Goal: Task Accomplishment & Management: Manage account settings

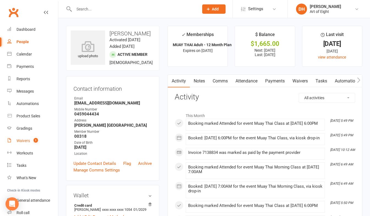
click at [26, 139] on div "Waivers" at bounding box center [22, 141] width 13 height 4
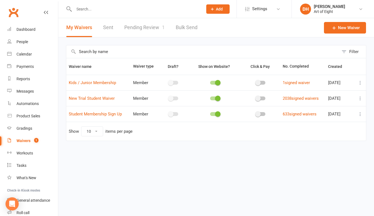
click at [130, 28] on link "Pending Review 1" at bounding box center [144, 27] width 40 height 19
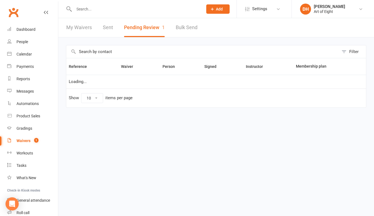
select select "50"
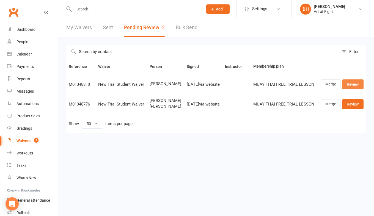
click at [350, 84] on link "Review" at bounding box center [352, 84] width 21 height 10
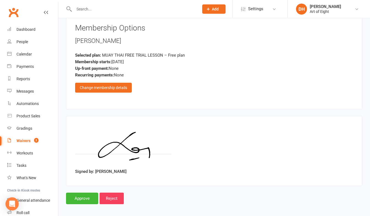
scroll to position [913, 0]
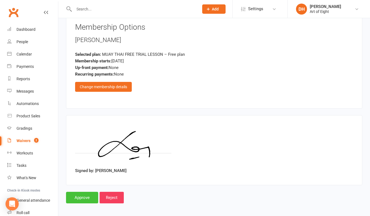
click at [80, 193] on input "Approve" at bounding box center [82, 198] width 32 height 12
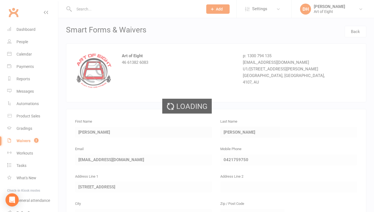
select select "50"
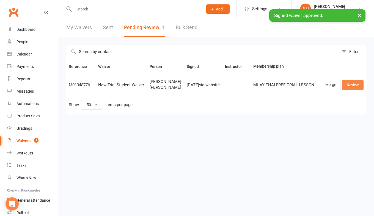
click at [347, 85] on link "Review" at bounding box center [352, 85] width 21 height 10
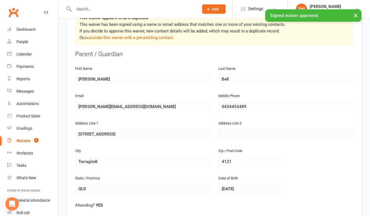
scroll to position [110, 0]
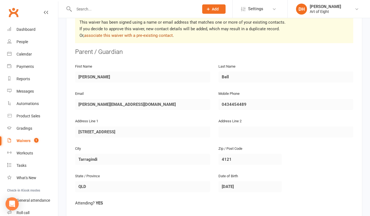
click at [117, 33] on link "associate this waiver with a pre-existing contact" at bounding box center [128, 35] width 89 height 5
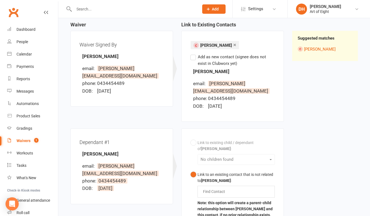
scroll to position [82, 0]
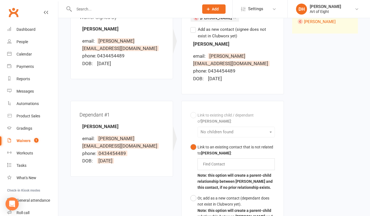
click at [193, 115] on div "Link to existing child / dependant of Michael Bell : No children found Link to …" at bounding box center [232, 169] width 84 height 118
click at [193, 116] on div "Link to existing child / dependant of Michael Bell : No children found Link to …" at bounding box center [232, 169] width 84 height 118
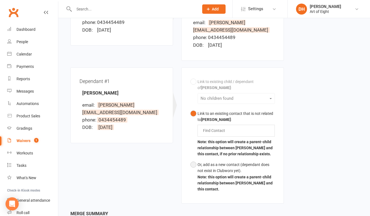
scroll to position [167, 0]
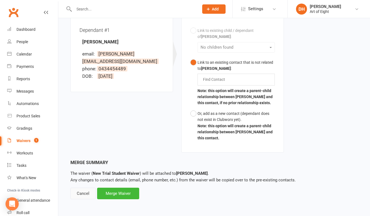
click at [84, 192] on div "Cancel" at bounding box center [82, 194] width 25 height 12
select select "50"
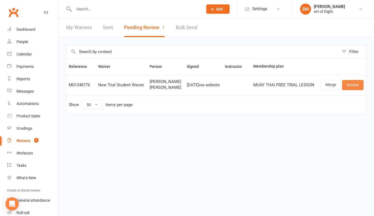
drag, startPoint x: 350, startPoint y: 84, endPoint x: 333, endPoint y: 91, distance: 18.3
click at [350, 84] on link "Review" at bounding box center [352, 85] width 21 height 10
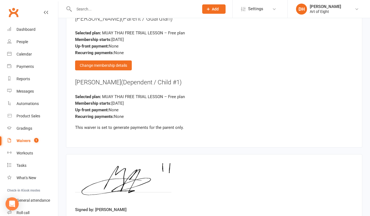
scroll to position [1221, 0]
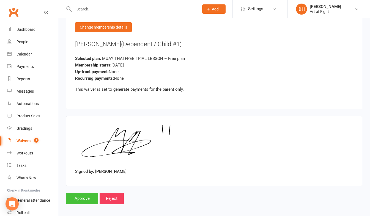
click at [87, 196] on input "Approve" at bounding box center [82, 199] width 32 height 12
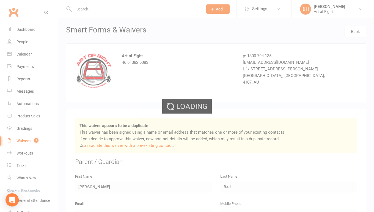
select select "50"
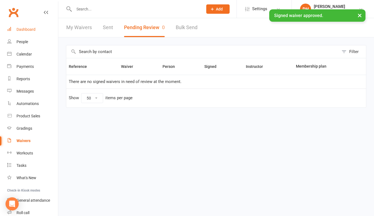
click at [22, 30] on div "Dashboard" at bounding box center [25, 29] width 19 height 4
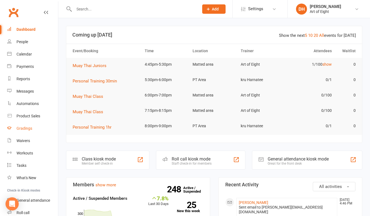
click at [19, 128] on div "Gradings" at bounding box center [24, 128] width 16 height 4
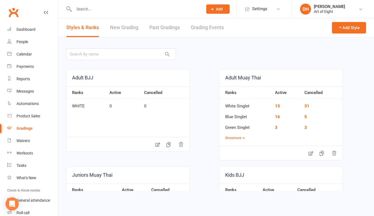
click at [197, 26] on link "Grading Events" at bounding box center [207, 27] width 33 height 19
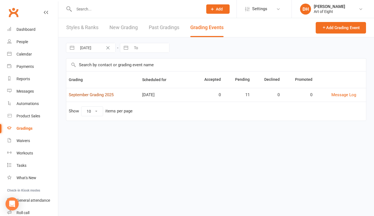
click at [86, 93] on link "September Grading 2025" at bounding box center [91, 94] width 45 height 5
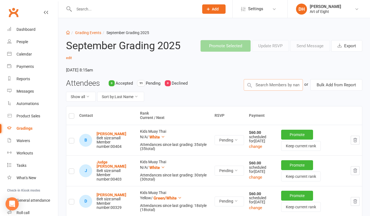
click at [279, 85] on input "text" at bounding box center [273, 85] width 59 height 12
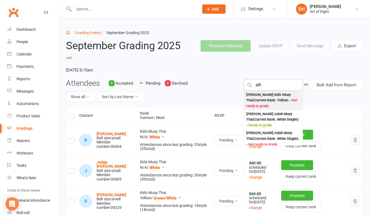
type input "alfi"
click at [273, 99] on div "Alfred Nielsen : Kids Muay Thai (Current Rank: Yellow ) - Not ready to grade" at bounding box center [273, 100] width 54 height 17
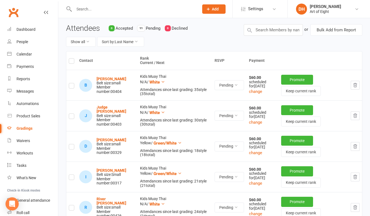
scroll to position [27, 0]
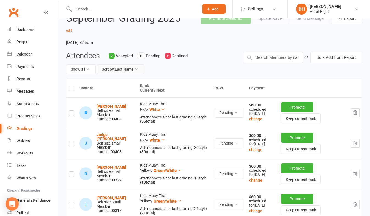
click at [134, 70] on button "Sort by: Last Name" at bounding box center [120, 69] width 47 height 10
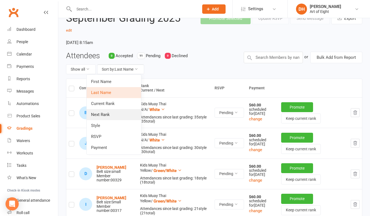
click at [106, 114] on link "Next Rank" at bounding box center [114, 114] width 54 height 11
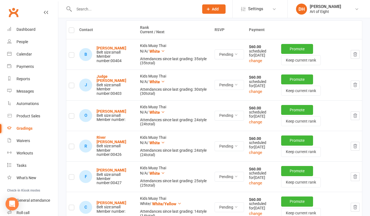
scroll to position [21, 0]
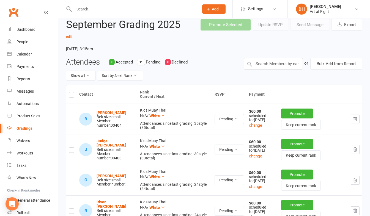
click at [72, 96] on label at bounding box center [71, 96] width 5 height 0
click at [72, 92] on input "checkbox" at bounding box center [71, 92] width 5 height 0
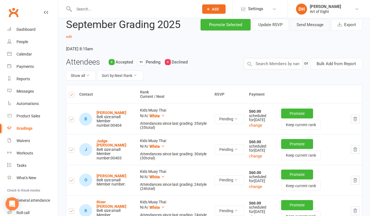
click at [301, 23] on button "Send Message" at bounding box center [310, 25] width 40 height 12
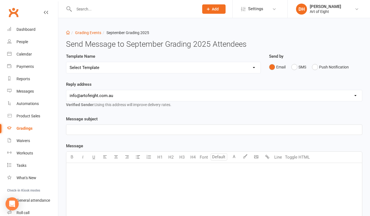
click at [255, 68] on select "Select Template [Email] Confirmation of Successful Grading [Email] Grading Even…" at bounding box center [163, 67] width 194 height 11
select select "2"
click at [66, 62] on select "Select Template [Email] Confirmation of Successful Grading [Email] Grading Even…" at bounding box center [163, 67] width 194 height 11
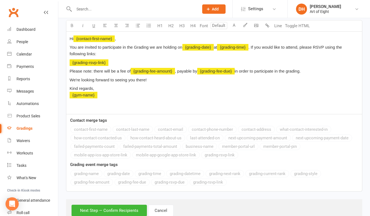
scroll to position [150, 0]
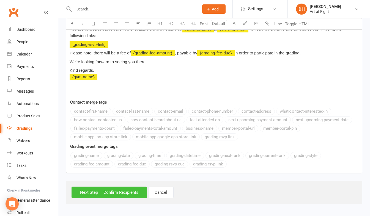
click at [91, 191] on button "Next Step — Confirm Recipients" at bounding box center [108, 193] width 75 height 12
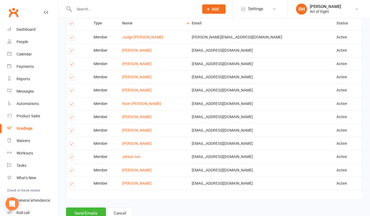
scroll to position [275, 0]
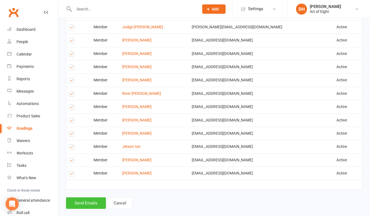
click at [86, 205] on button "Send Emails" at bounding box center [86, 203] width 40 height 12
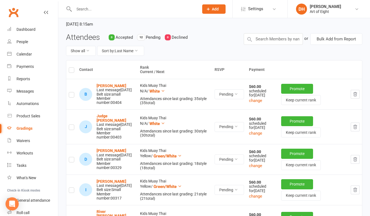
scroll to position [55, 0]
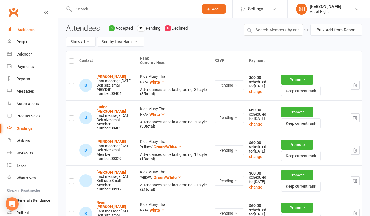
click at [33, 27] on div "Dashboard" at bounding box center [25, 29] width 19 height 4
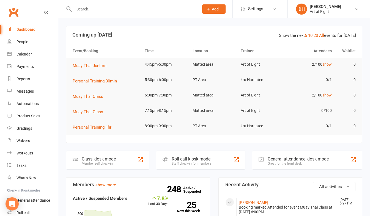
click at [189, 160] on div "Roll call kiosk mode" at bounding box center [192, 158] width 40 height 5
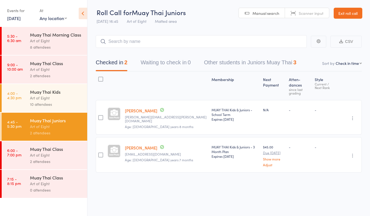
click at [37, 153] on div "Art of Eight" at bounding box center [56, 155] width 53 height 6
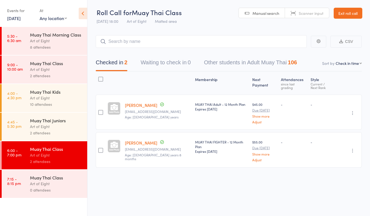
click at [348, 13] on link "Exit roll call" at bounding box center [347, 13] width 29 height 11
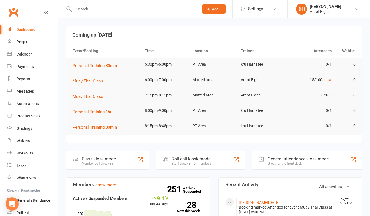
click at [105, 9] on input "text" at bounding box center [133, 9] width 123 height 8
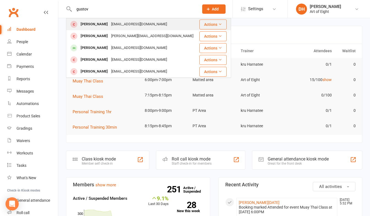
type input "gustov"
click at [89, 25] on div "Gustavo Silva" at bounding box center [94, 24] width 31 height 8
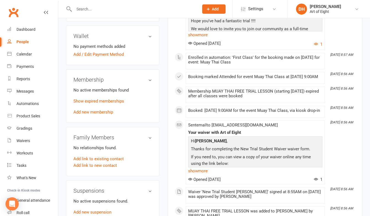
scroll to position [165, 0]
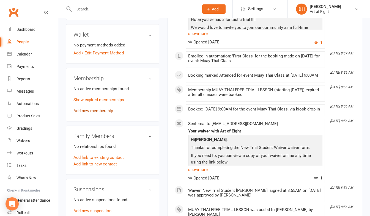
click at [98, 113] on link "Add new membership" at bounding box center [93, 110] width 40 height 5
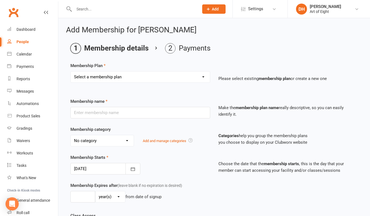
click at [105, 76] on select "Select a membership plan Create new Membership Plan MUAY THAI Adult - 12 Month …" at bounding box center [140, 76] width 139 height 11
select select "6"
click at [71, 71] on select "Select a membership plan Create new Membership Plan MUAY THAI Adult - 12 Month …" at bounding box center [140, 76] width 139 height 11
type input "Casual"
select select "2"
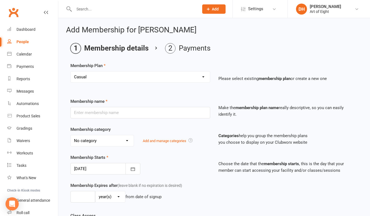
type input "0"
select select "1"
type input "1"
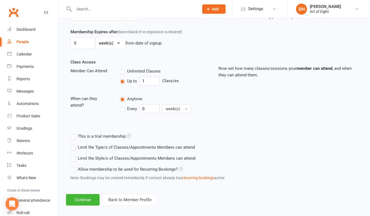
scroll to position [159, 0]
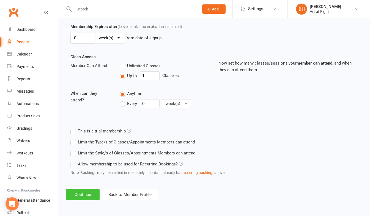
click at [90, 192] on button "Continue" at bounding box center [83, 195] width 34 height 12
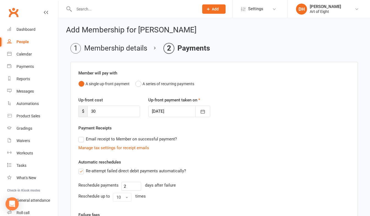
scroll to position [105, 0]
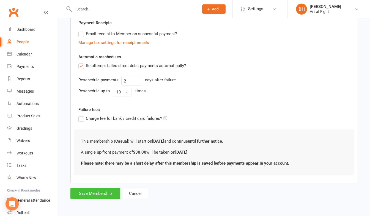
click at [98, 193] on button "Save Membership" at bounding box center [95, 194] width 50 height 12
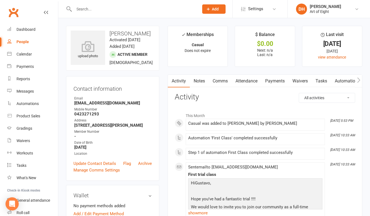
click at [92, 10] on input "text" at bounding box center [133, 9] width 123 height 8
click at [27, 29] on div "Dashboard" at bounding box center [25, 29] width 19 height 4
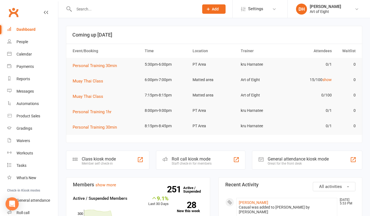
click at [184, 164] on div "Staff check-in for members" at bounding box center [192, 164] width 40 height 4
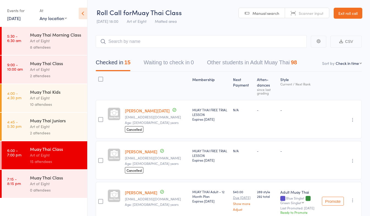
click at [341, 14] on link "Exit roll call" at bounding box center [347, 13] width 29 height 11
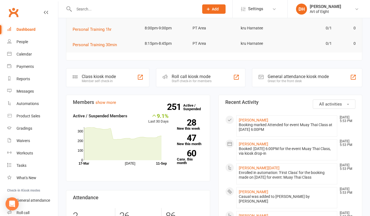
scroll to position [137, 0]
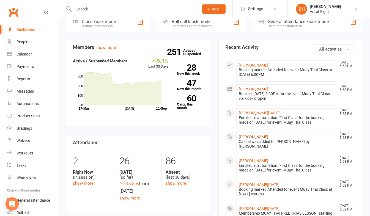
click at [246, 137] on link "[PERSON_NAME]" at bounding box center [253, 137] width 29 height 4
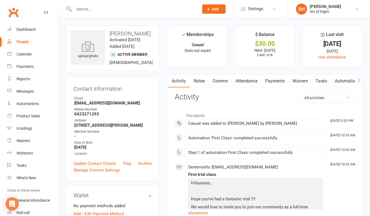
click at [278, 81] on link "Payments" at bounding box center [274, 81] width 27 height 13
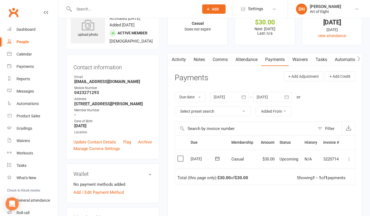
scroll to position [27, 0]
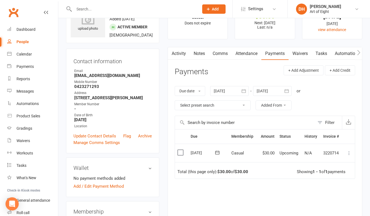
click at [350, 152] on icon at bounding box center [348, 152] width 5 height 5
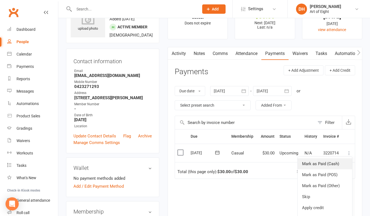
click at [318, 164] on link "Mark as Paid (Cash)" at bounding box center [324, 163] width 54 height 11
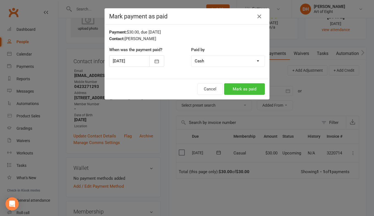
click at [229, 90] on button "Mark as paid" at bounding box center [244, 89] width 41 height 12
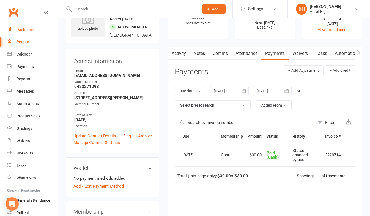
click at [23, 31] on div "Dashboard" at bounding box center [25, 29] width 19 height 4
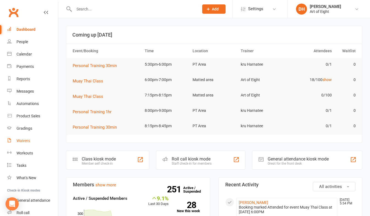
click at [21, 142] on div "Waivers" at bounding box center [22, 141] width 13 height 4
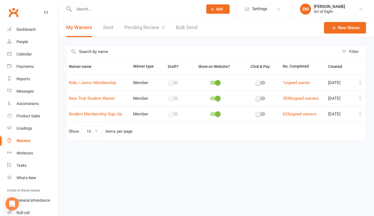
click at [145, 27] on link "Pending Review 0" at bounding box center [144, 27] width 40 height 19
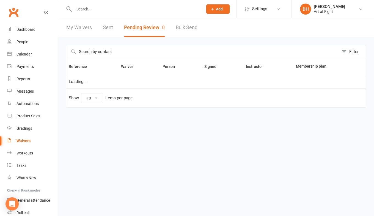
select select "50"
click at [84, 28] on link "My Waivers" at bounding box center [79, 27] width 26 height 19
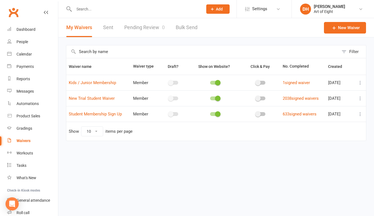
click at [136, 29] on link "Pending Review 0" at bounding box center [144, 27] width 40 height 19
select select "50"
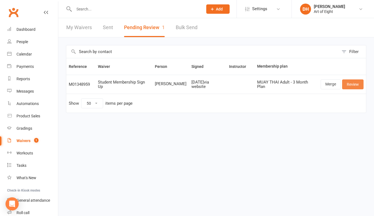
click at [345, 84] on link "Review" at bounding box center [352, 84] width 21 height 10
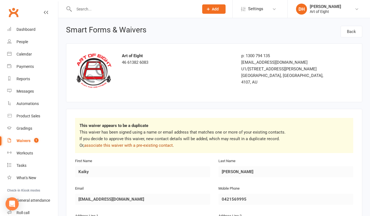
click at [118, 144] on link "associate this waiver with a pre-existing contact" at bounding box center [128, 145] width 89 height 5
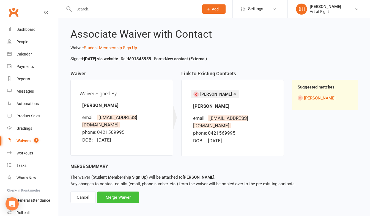
scroll to position [9, 0]
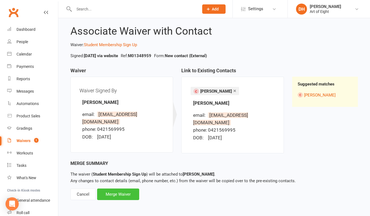
click at [116, 195] on div "Merge Waiver" at bounding box center [118, 195] width 42 height 12
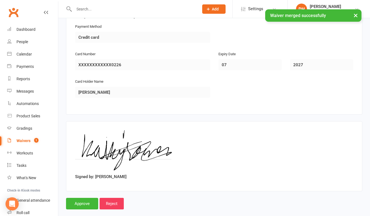
scroll to position [649, 0]
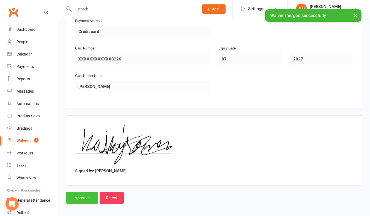
click at [88, 192] on input "Approve" at bounding box center [82, 198] width 32 height 12
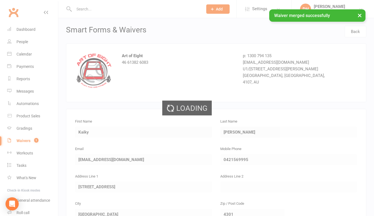
select select "50"
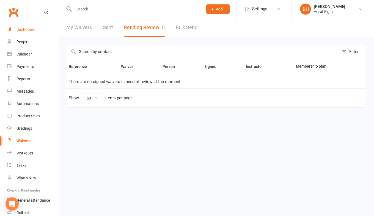
drag, startPoint x: 16, startPoint y: 29, endPoint x: 57, endPoint y: 53, distance: 47.3
click at [16, 29] on link "Dashboard" at bounding box center [32, 29] width 51 height 12
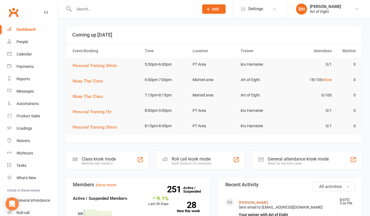
click at [247, 202] on link "Kaiky Soares" at bounding box center [253, 202] width 29 height 4
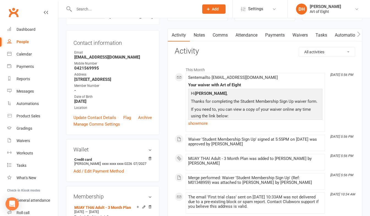
scroll to position [55, 0]
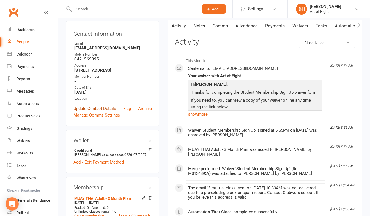
click at [92, 112] on link "Update Contact Details" at bounding box center [94, 108] width 43 height 7
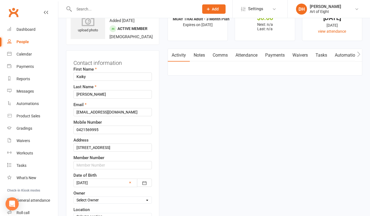
scroll to position [26, 0]
click at [94, 169] on input "text" at bounding box center [112, 165] width 78 height 8
type input "00445"
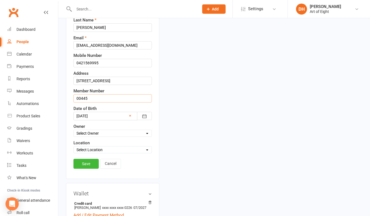
scroll to position [108, 0]
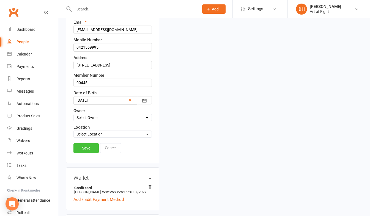
click at [88, 153] on link "Save" at bounding box center [85, 148] width 25 height 10
